Goal: Task Accomplishment & Management: Complete application form

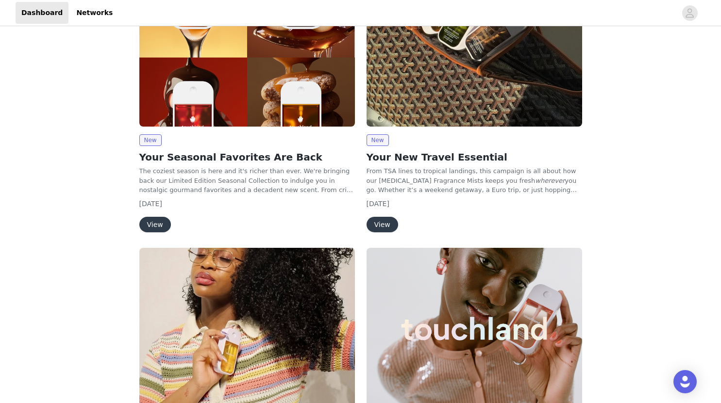
scroll to position [189, 0]
click at [383, 223] on button "View" at bounding box center [382, 225] width 32 height 16
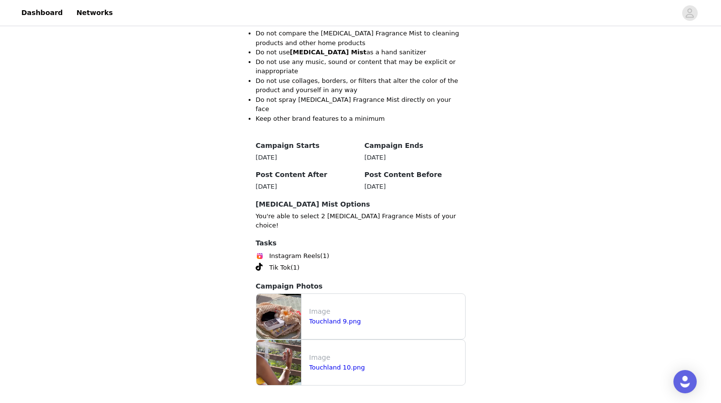
scroll to position [778, 0]
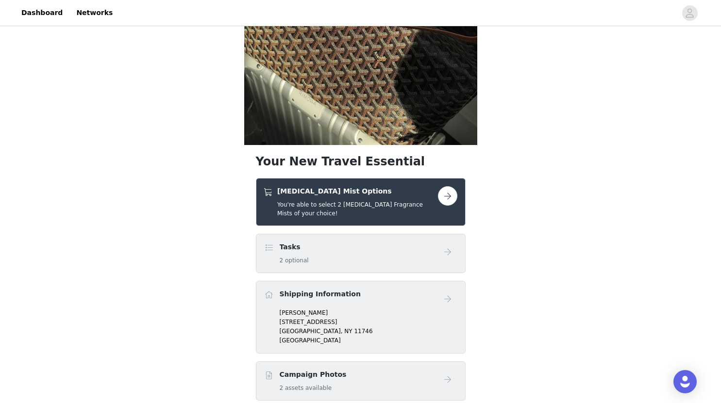
scroll to position [199, 0]
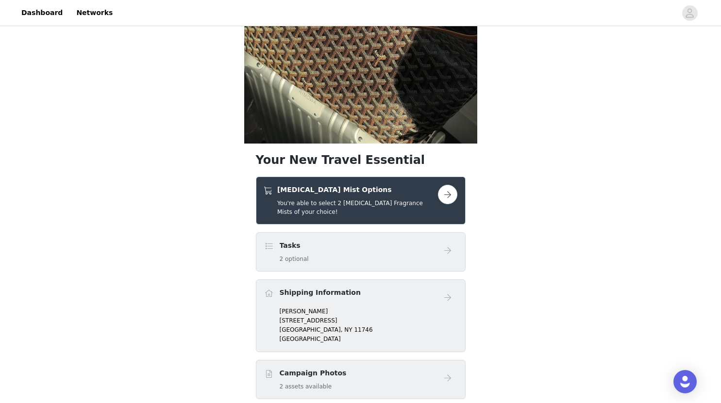
click at [448, 196] on button "button" at bounding box center [447, 194] width 19 height 19
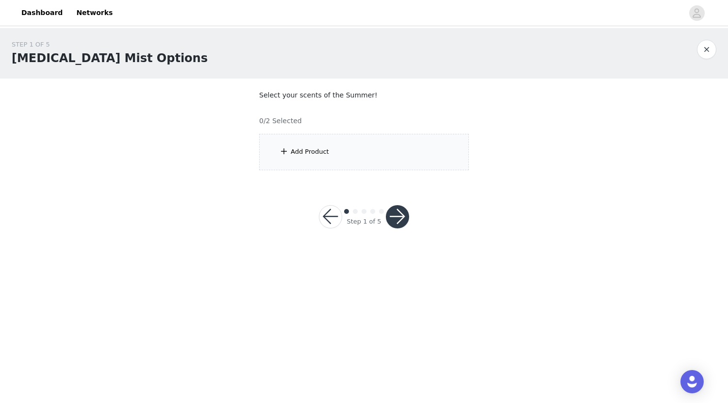
click at [354, 148] on div "Add Product" at bounding box center [364, 152] width 210 height 36
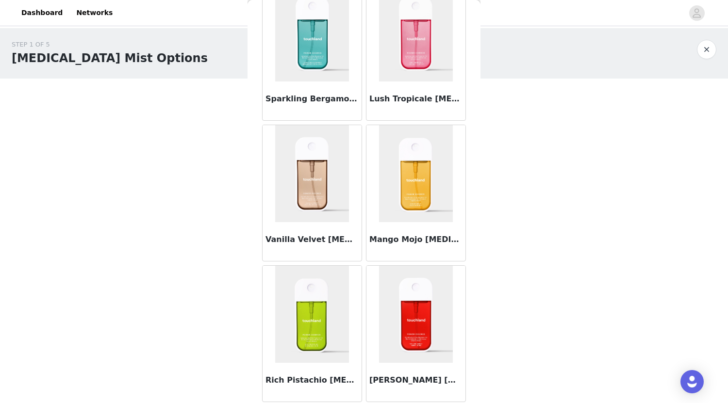
scroll to position [206, 0]
click at [421, 199] on img at bounding box center [416, 172] width 74 height 97
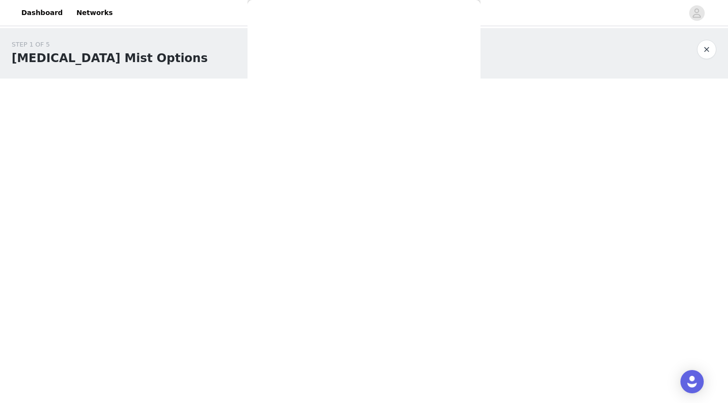
scroll to position [0, 0]
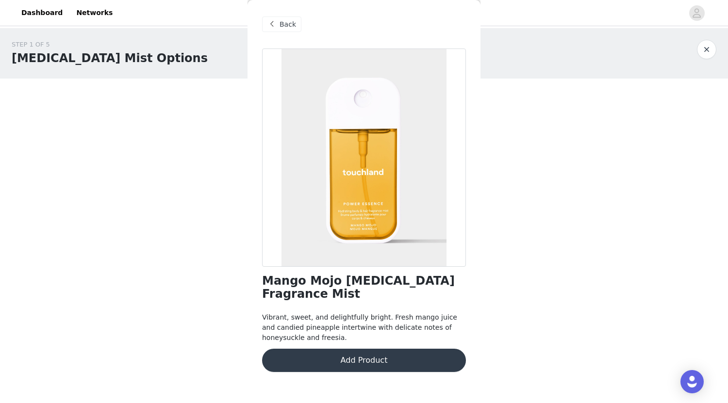
click at [386, 360] on button "Add Product" at bounding box center [364, 360] width 204 height 23
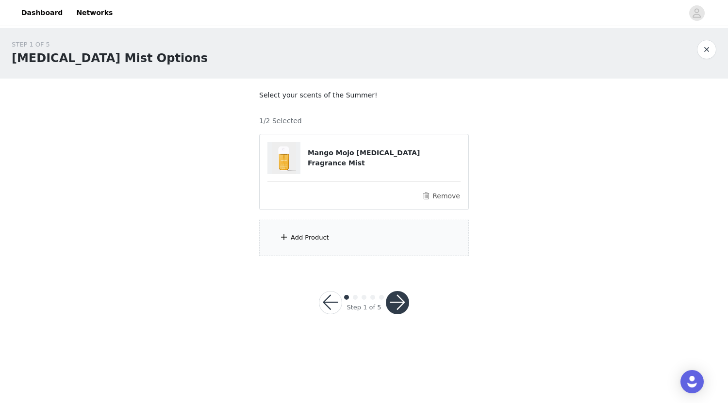
click at [353, 236] on div "Add Product" at bounding box center [364, 238] width 210 height 36
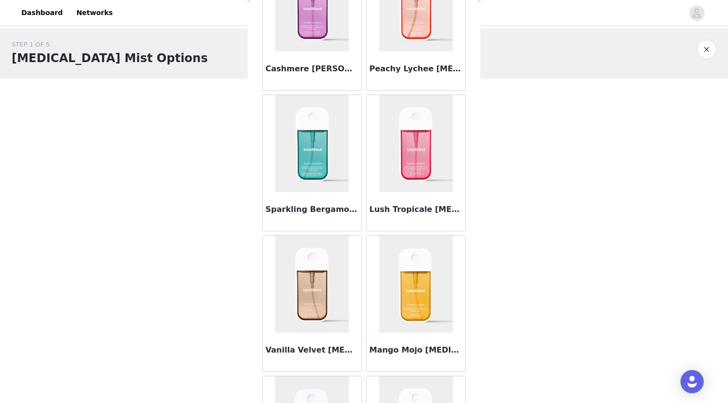
scroll to position [97, 0]
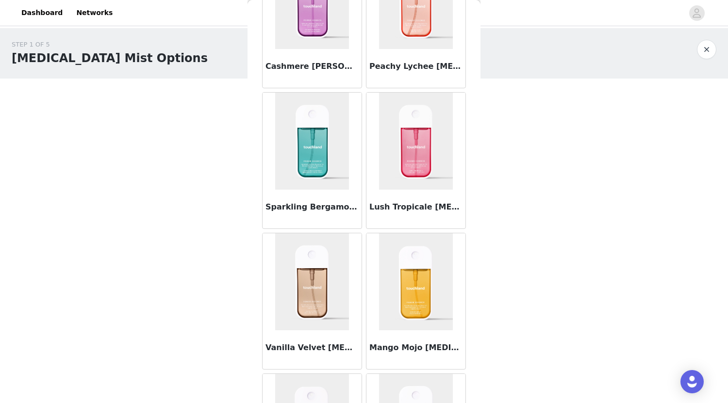
click at [396, 178] on img at bounding box center [416, 141] width 74 height 97
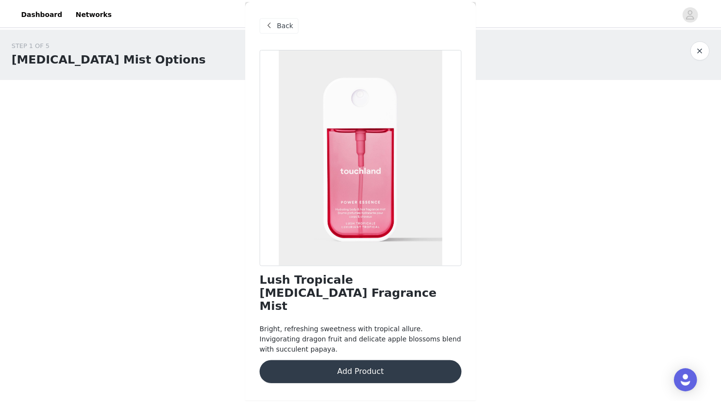
scroll to position [0, 0]
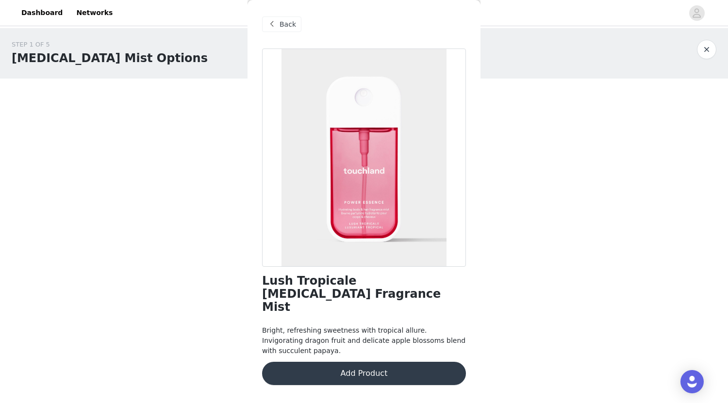
click at [377, 362] on button "Add Product" at bounding box center [364, 373] width 204 height 23
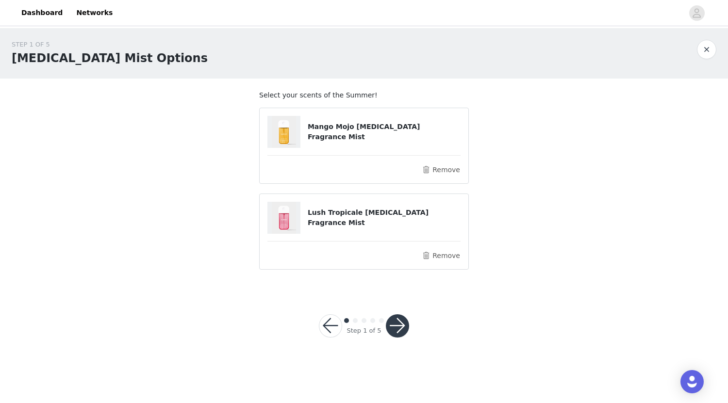
click at [399, 328] on button "button" at bounding box center [397, 325] width 23 height 23
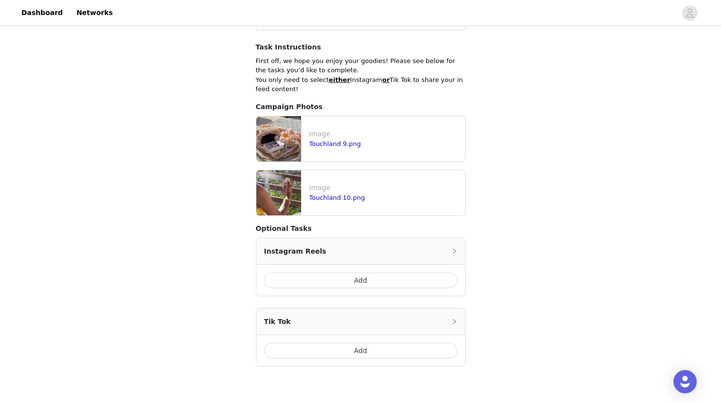
scroll to position [236, 0]
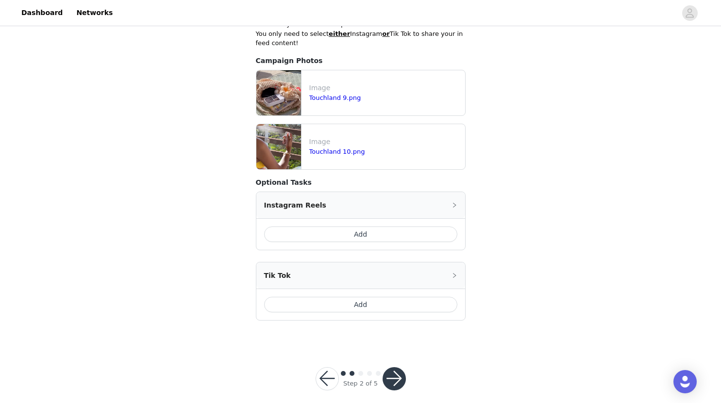
click at [381, 227] on button "Add" at bounding box center [360, 235] width 193 height 16
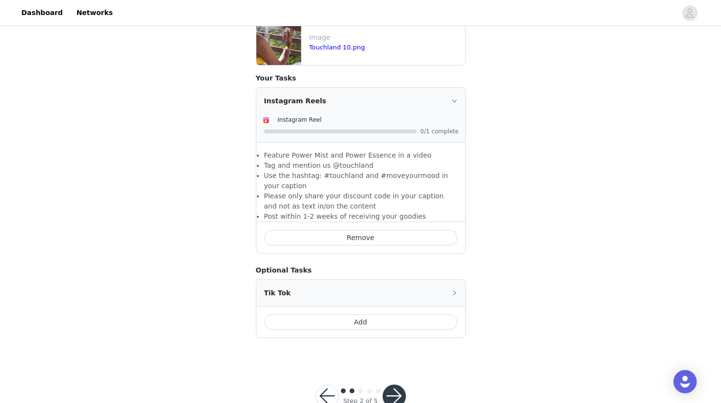
scroll to position [341, 0]
click at [410, 230] on button "Remove" at bounding box center [360, 238] width 193 height 16
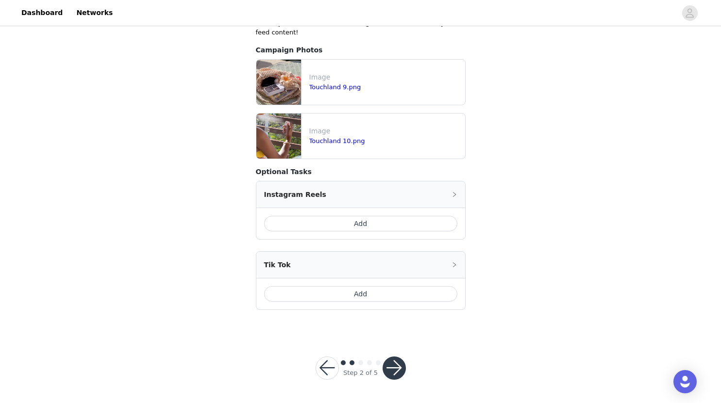
scroll to position [236, 0]
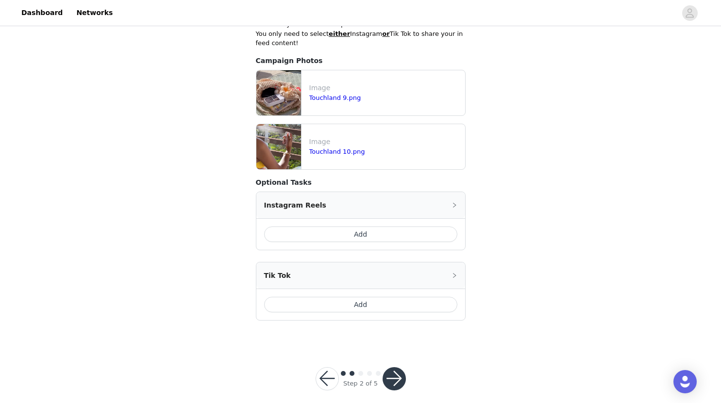
click at [392, 368] on button "button" at bounding box center [393, 378] width 23 height 23
click at [393, 370] on button "button" at bounding box center [393, 378] width 23 height 23
click at [376, 227] on button "Add" at bounding box center [360, 235] width 193 height 16
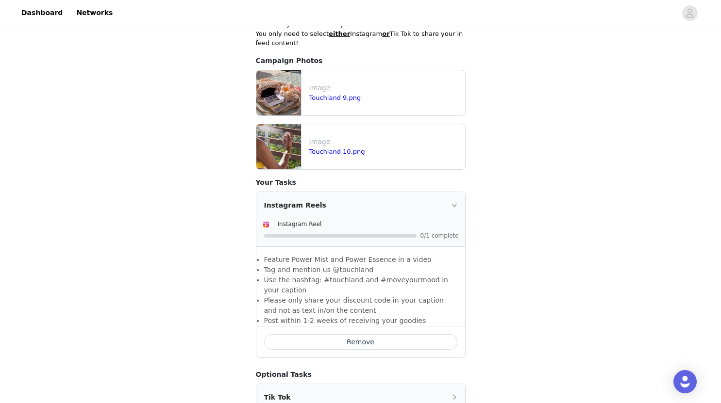
scroll to position [358, 0]
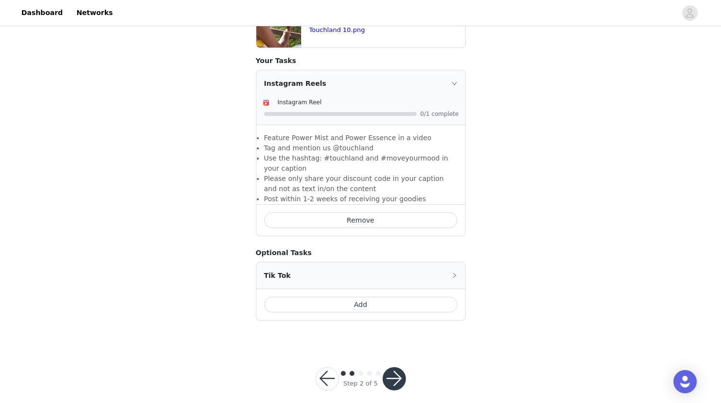
click at [362, 297] on button "Add" at bounding box center [360, 305] width 193 height 16
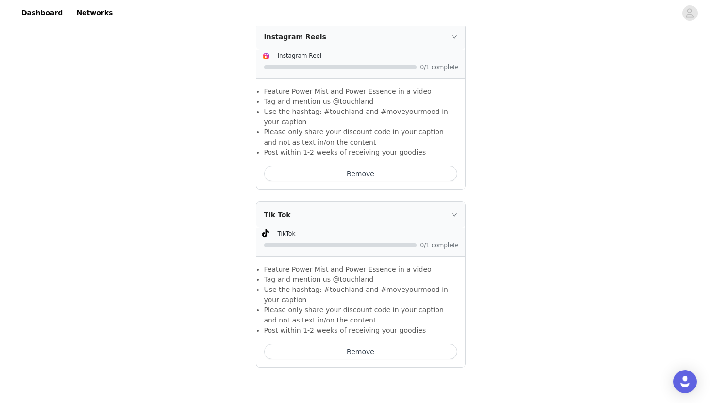
scroll to position [399, 0]
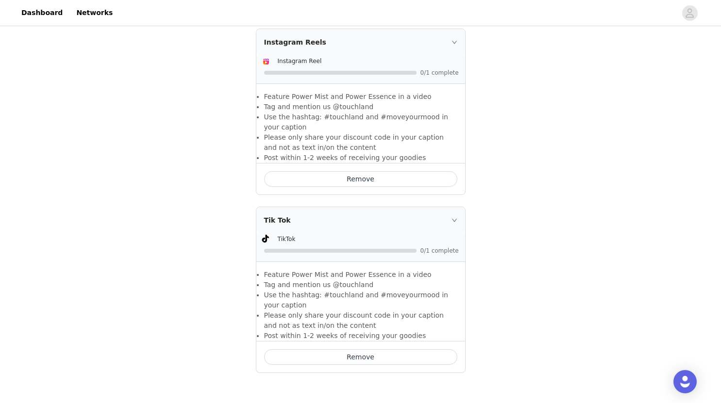
click at [389, 171] on button "Remove" at bounding box center [360, 179] width 193 height 16
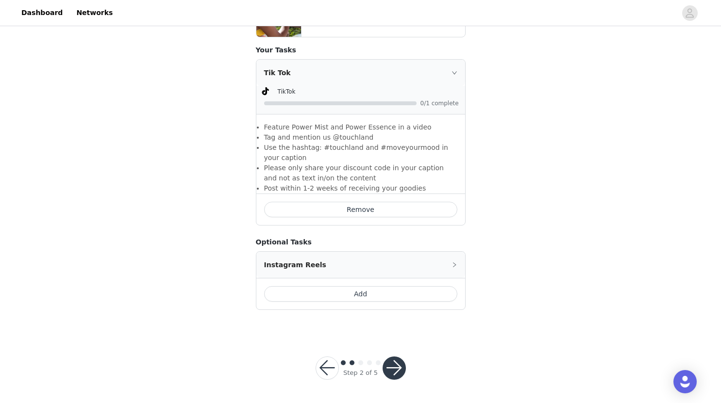
scroll to position [358, 0]
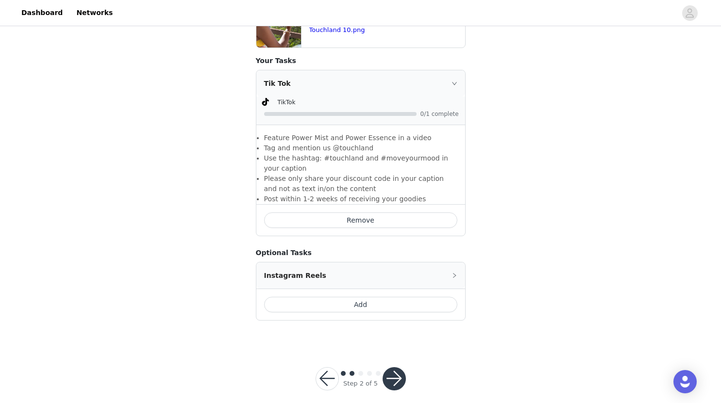
click at [361, 297] on button "Add" at bounding box center [360, 305] width 193 height 16
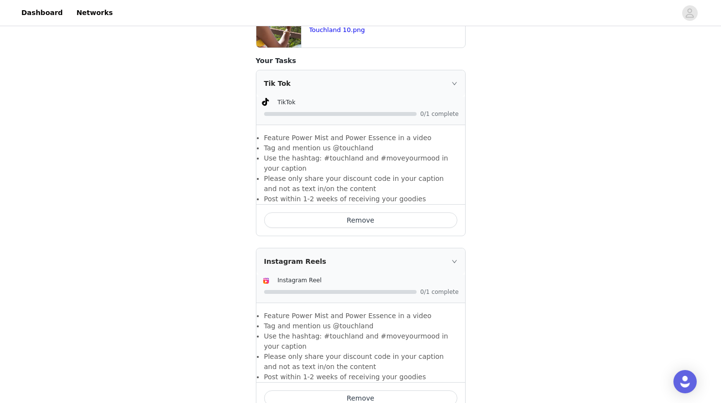
scroll to position [451, 0]
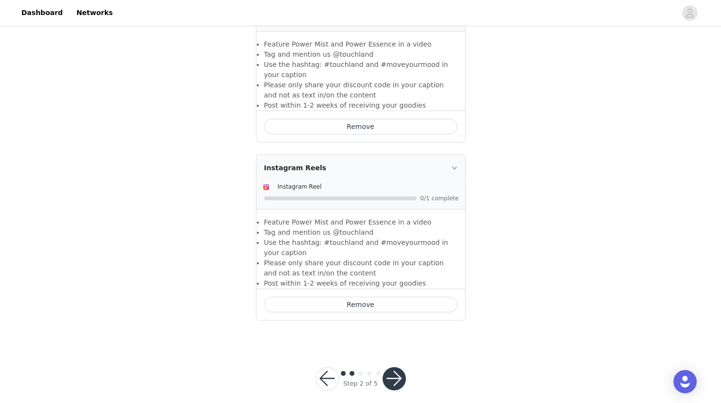
click at [391, 367] on button "button" at bounding box center [393, 378] width 23 height 23
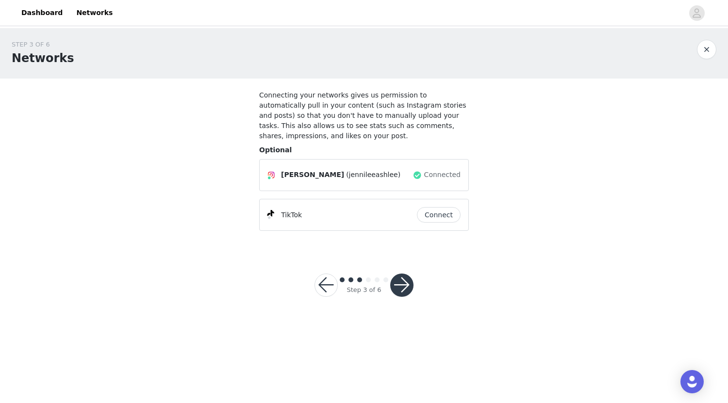
click at [401, 274] on button "button" at bounding box center [401, 285] width 23 height 23
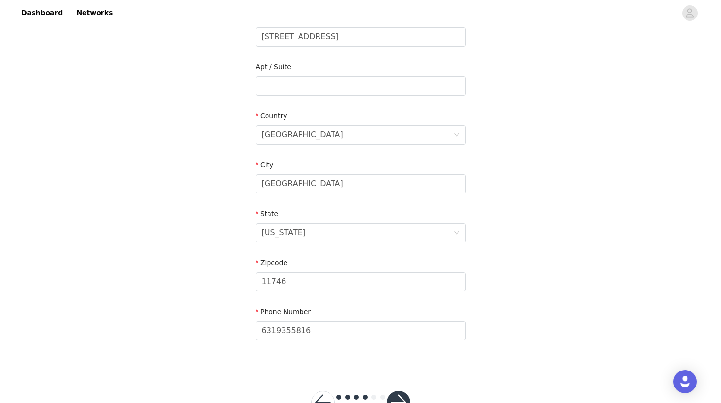
scroll to position [268, 0]
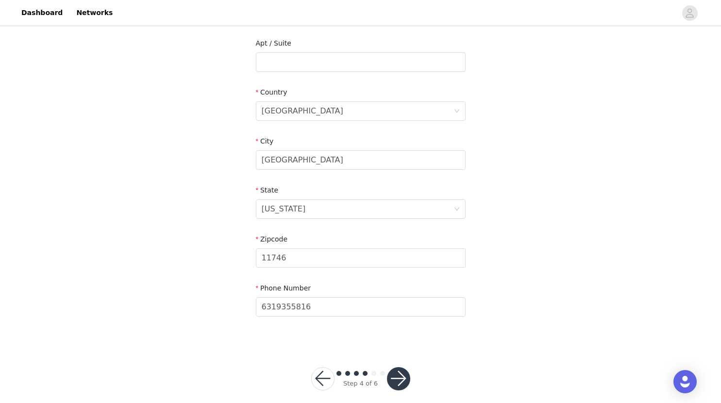
click at [396, 367] on button "button" at bounding box center [398, 378] width 23 height 23
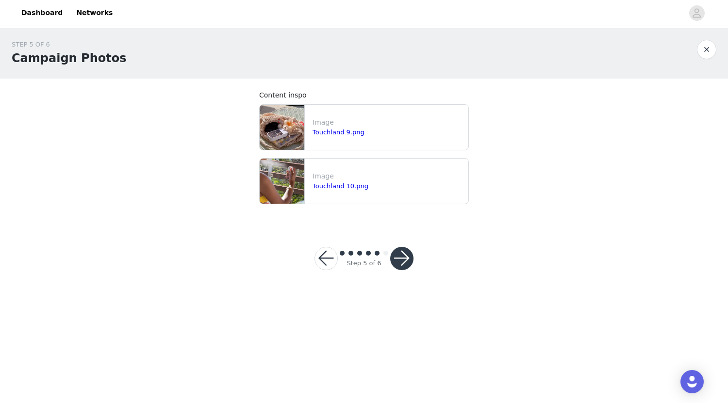
click at [403, 254] on button "button" at bounding box center [401, 258] width 23 height 23
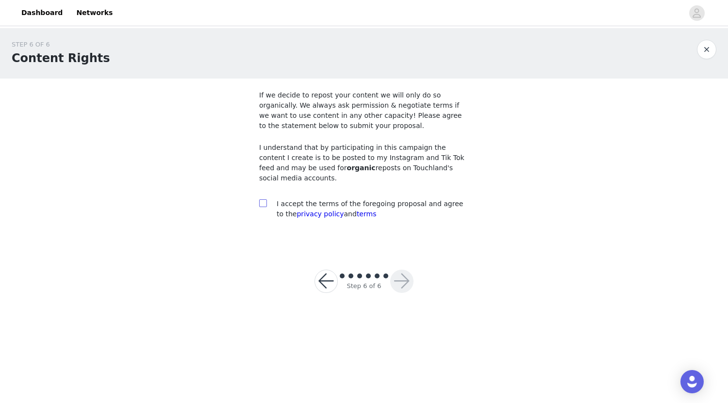
click at [263, 199] on input "checkbox" at bounding box center [262, 202] width 7 height 7
checkbox input "true"
click at [399, 274] on button "button" at bounding box center [401, 281] width 23 height 23
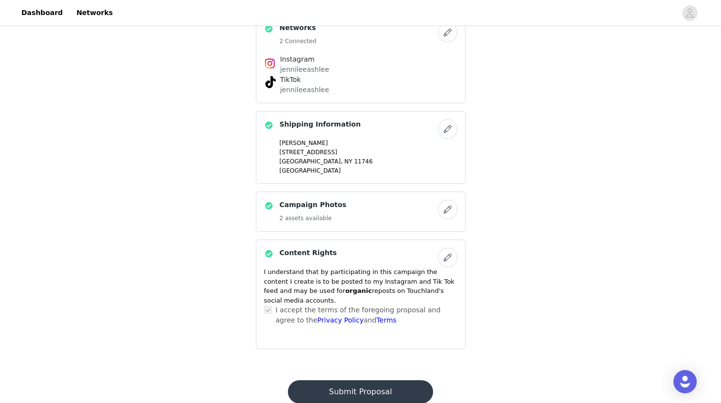
scroll to position [577, 0]
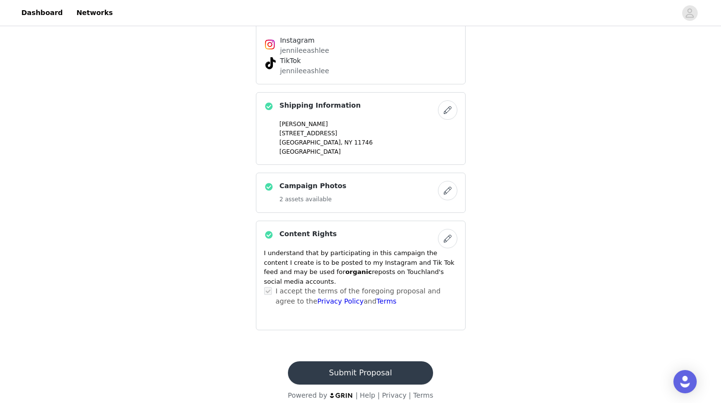
click at [369, 362] on button "Submit Proposal" at bounding box center [360, 373] width 145 height 23
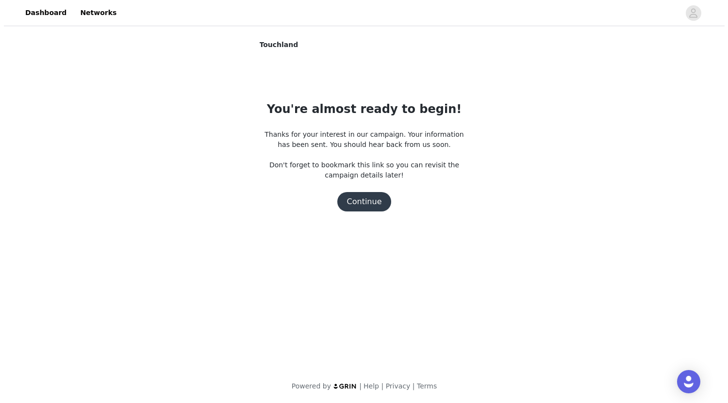
scroll to position [0, 0]
click at [372, 201] on button "Continue" at bounding box center [364, 201] width 54 height 19
